Goal: Find specific page/section: Find specific page/section

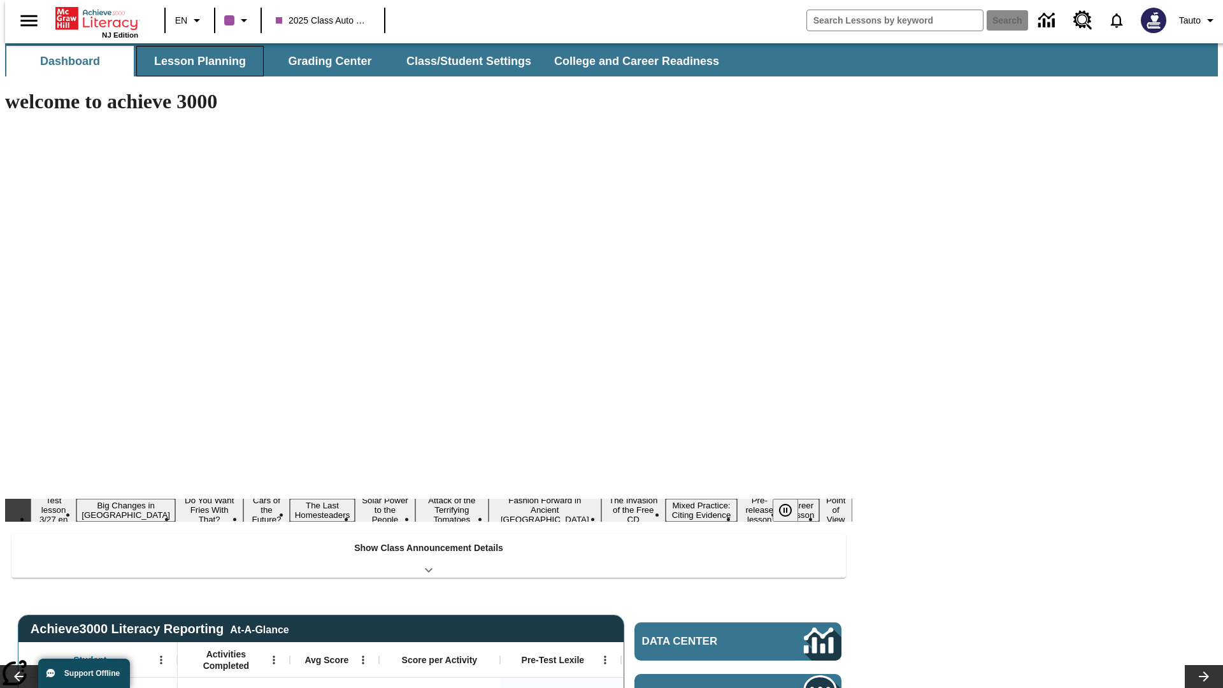
click at [195, 61] on button "Lesson Planning" at bounding box center [199, 61] width 127 height 31
